Goal: Find specific page/section: Find specific page/section

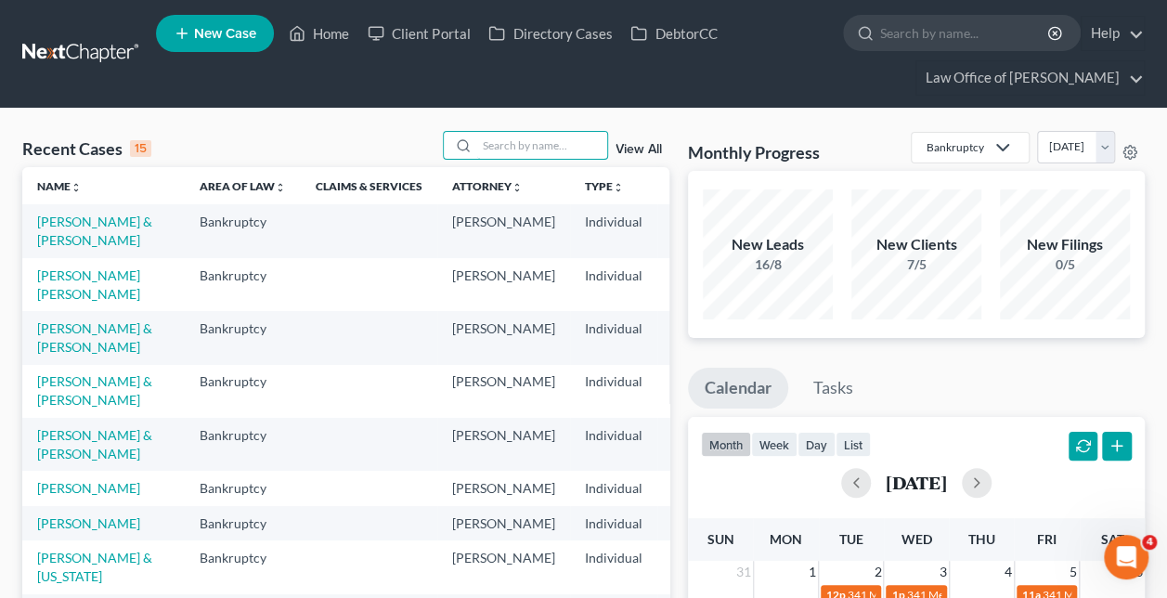
click at [484, 145] on input "search" at bounding box center [542, 145] width 130 height 27
paste input "[DATE][PERSON_NAME]"
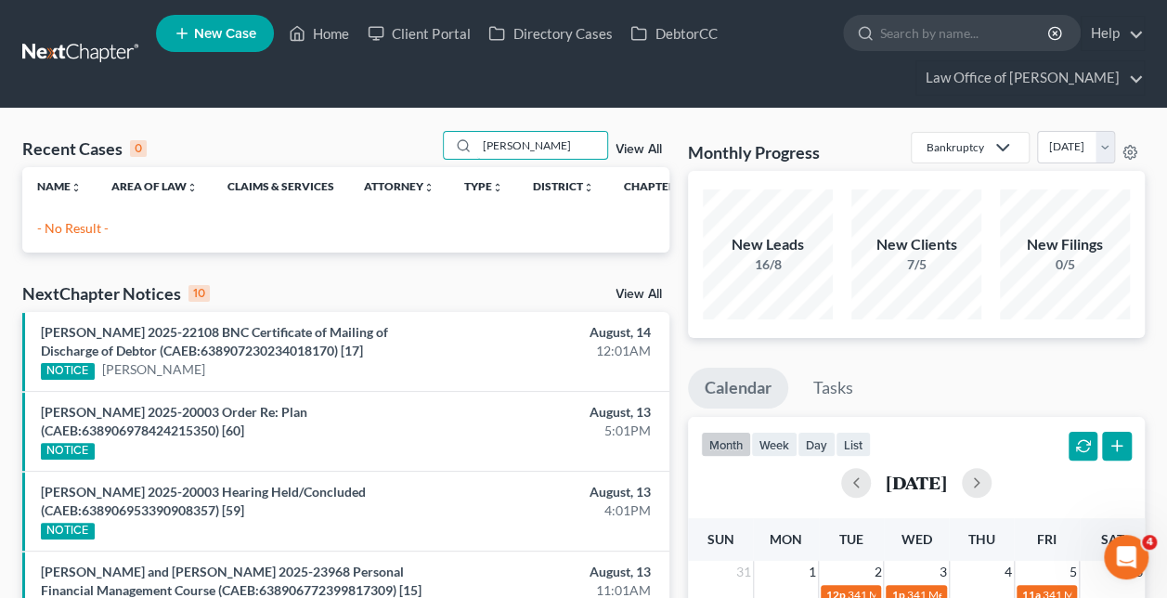
type input "[PERSON_NAME]"
click at [568, 147] on input "[PERSON_NAME]" at bounding box center [542, 145] width 130 height 27
type input "l"
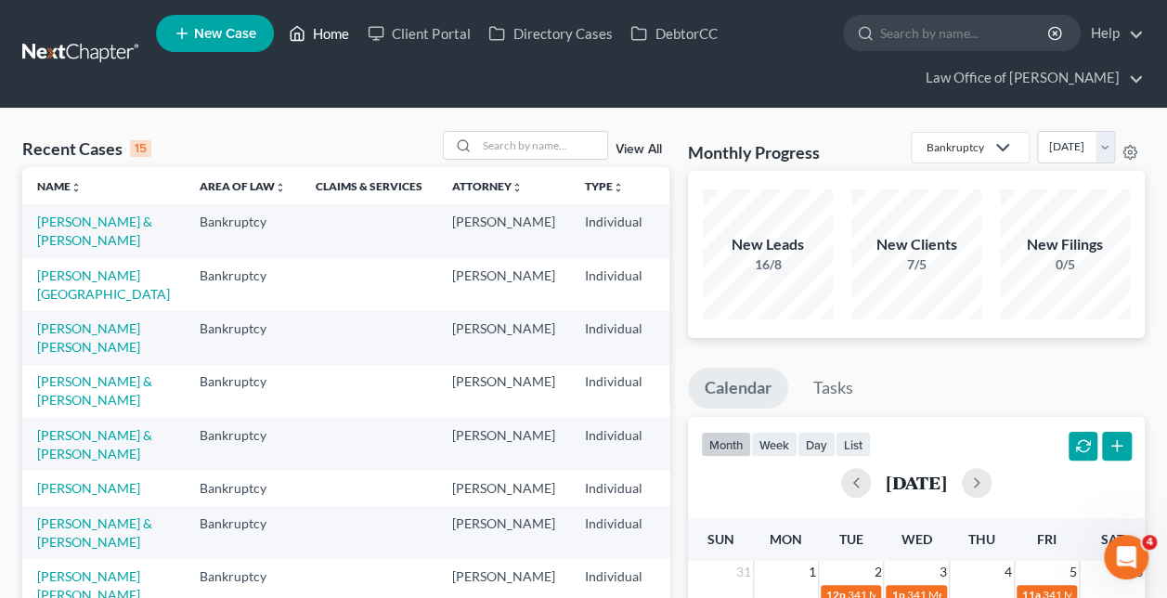
click at [327, 27] on link "Home" at bounding box center [318, 33] width 79 height 33
